Goal: Task Accomplishment & Management: Manage account settings

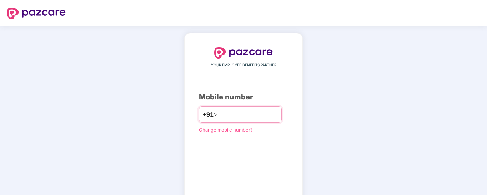
click at [227, 118] on input "number" at bounding box center [248, 114] width 59 height 11
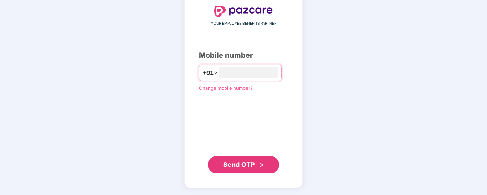
type input "**********"
click at [243, 168] on span "Send OTP" at bounding box center [239, 164] width 32 height 7
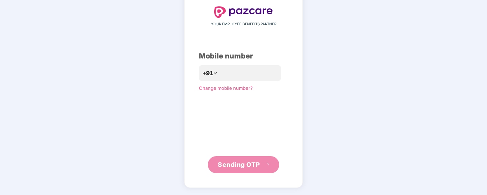
scroll to position [37, 0]
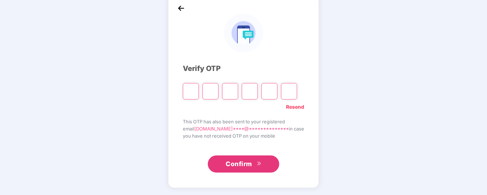
click at [193, 94] on input "Please enter verification code. Digit 1" at bounding box center [191, 91] width 16 height 16
type input "*"
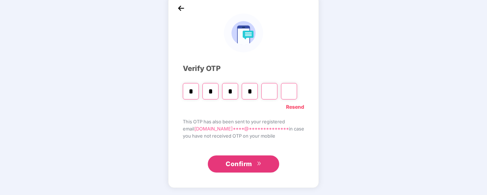
type input "*"
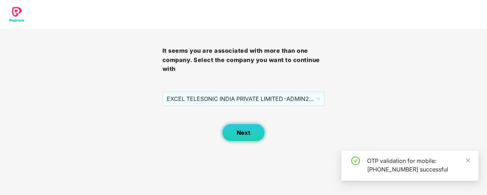
click at [241, 132] on span "Next" at bounding box center [244, 133] width 14 height 7
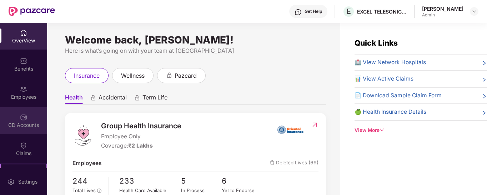
click at [27, 112] on div "CD Accounts" at bounding box center [23, 120] width 47 height 27
